Goal: Task Accomplishment & Management: Manage account settings

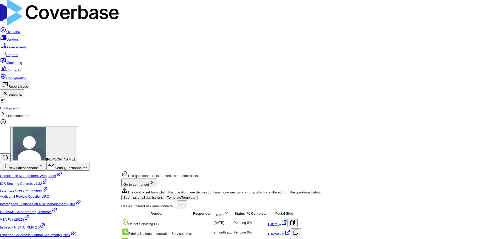
click at [16, 30] on link "Overview" at bounding box center [10, 32] width 20 height 4
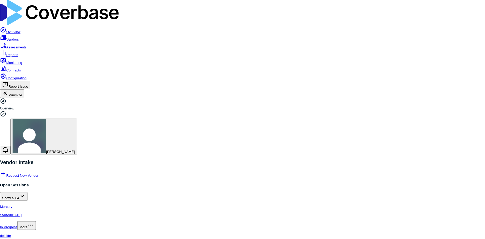
click at [23, 80] on link "Configuration" at bounding box center [13, 78] width 26 height 4
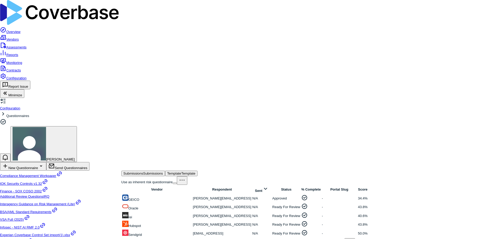
click at [181, 172] on span "Template" at bounding box center [174, 174] width 14 height 4
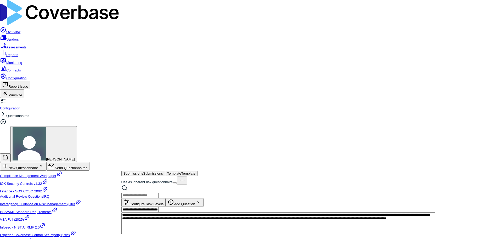
type textarea "*"
click at [143, 172] on span "Submissions" at bounding box center [134, 174] width 20 height 4
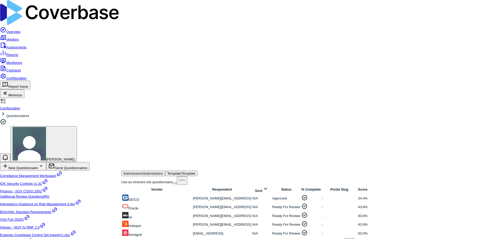
click at [122, 203] on link at bounding box center [122, 203] width 0 height 0
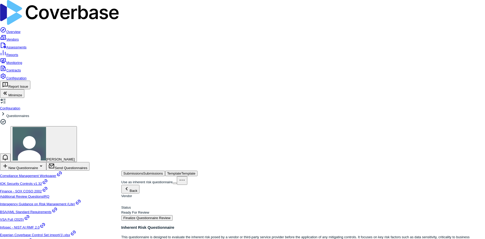
click at [173, 215] on button "Finalize Questionnaire Review" at bounding box center [147, 217] width 51 height 5
click at [25, 45] on link "Assessments" at bounding box center [13, 47] width 26 height 4
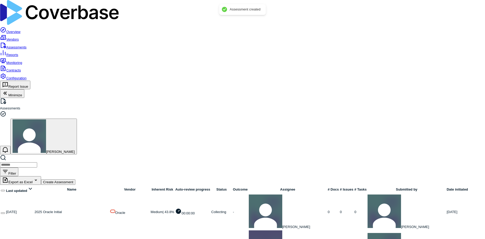
click at [35, 210] on link at bounding box center [35, 212] width 0 height 4
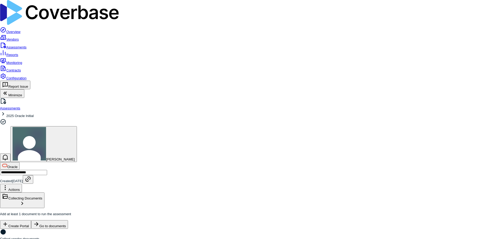
click at [19, 80] on link "Configuration" at bounding box center [13, 78] width 26 height 4
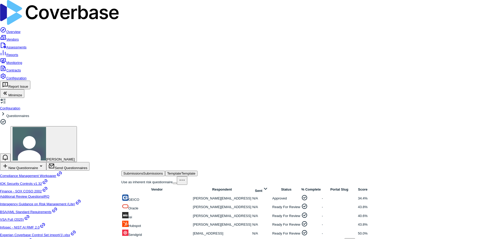
click at [193, 205] on link at bounding box center [193, 207] width 0 height 4
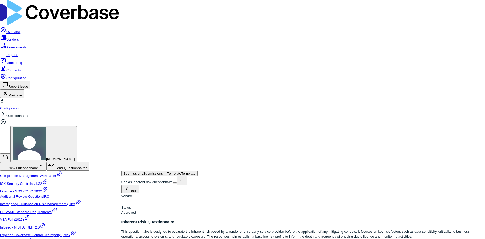
click at [170, 185] on div "Back Vendor Status Approved" at bounding box center [304, 200] width 364 height 30
click at [140, 185] on button "Back" at bounding box center [131, 189] width 18 height 9
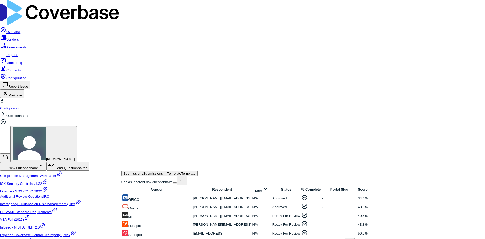
click at [273, 214] on link at bounding box center [273, 216] width 0 height 4
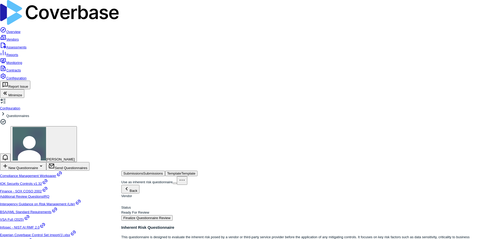
click at [173, 215] on button "Finalize Questionnaire Review" at bounding box center [147, 217] width 51 height 5
click at [128, 199] on div at bounding box center [125, 202] width 6 height 6
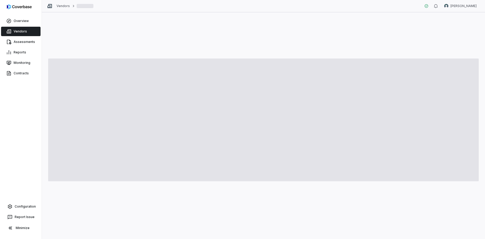
click at [23, 35] on link "Vendors" at bounding box center [21, 31] width 40 height 9
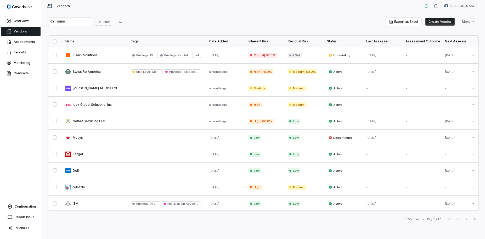
click at [95, 64] on link at bounding box center [93, 72] width 65 height 16
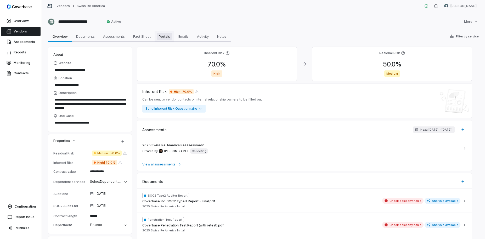
click at [168, 39] on span "Portals" at bounding box center [164, 36] width 15 height 7
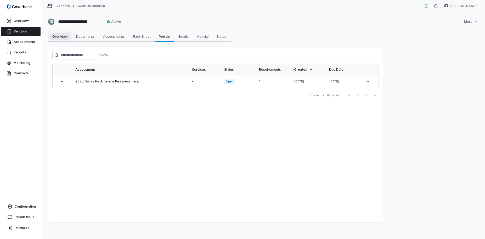
click at [67, 36] on span "Overview" at bounding box center [60, 36] width 20 height 7
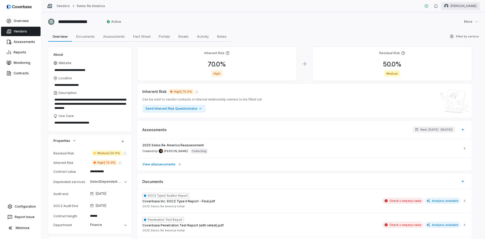
type textarea "*"
